Goal: Find specific page/section: Find specific page/section

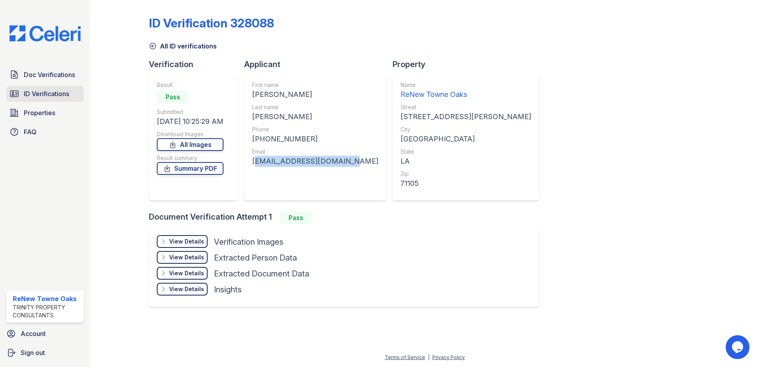
click at [60, 92] on span "ID Verifications" at bounding box center [46, 94] width 45 height 10
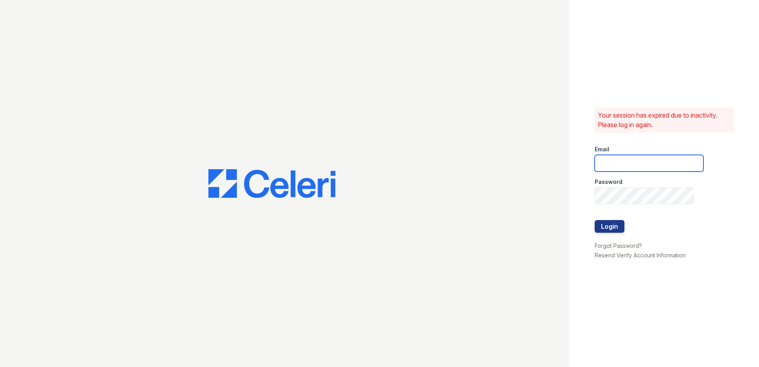
type input "renewtowneoaks@trinity-pm.com"
click at [605, 222] on button "Login" at bounding box center [609, 226] width 30 height 13
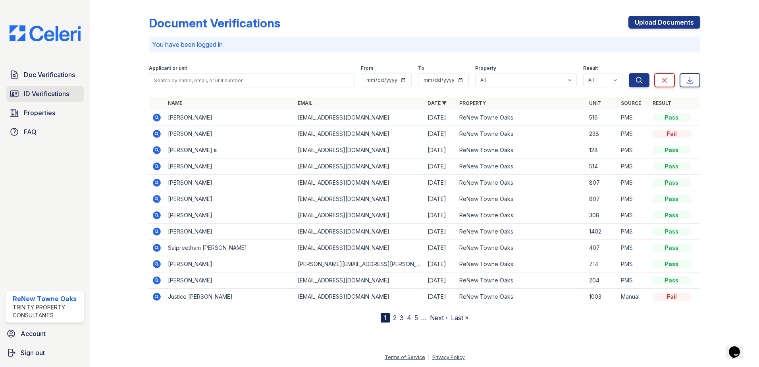
click at [44, 93] on span "ID Verifications" at bounding box center [46, 94] width 45 height 10
